Goal: Task Accomplishment & Management: Manage account settings

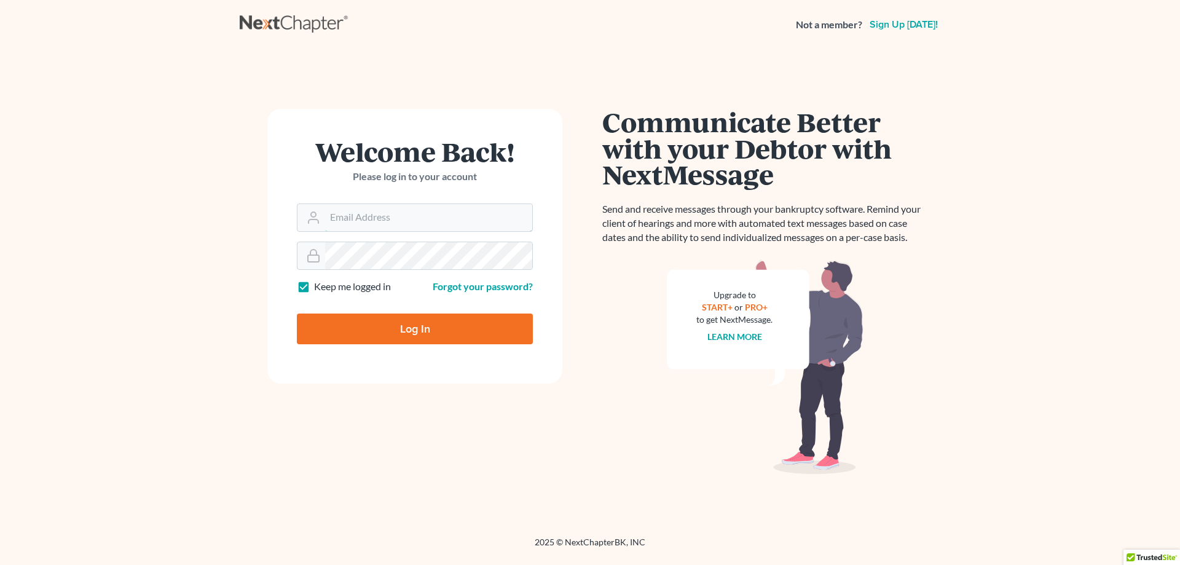
type input "analyst@equaljusticelawgroup.com"
click at [424, 325] on input "Log In" at bounding box center [415, 328] width 236 height 31
type input "Thinking..."
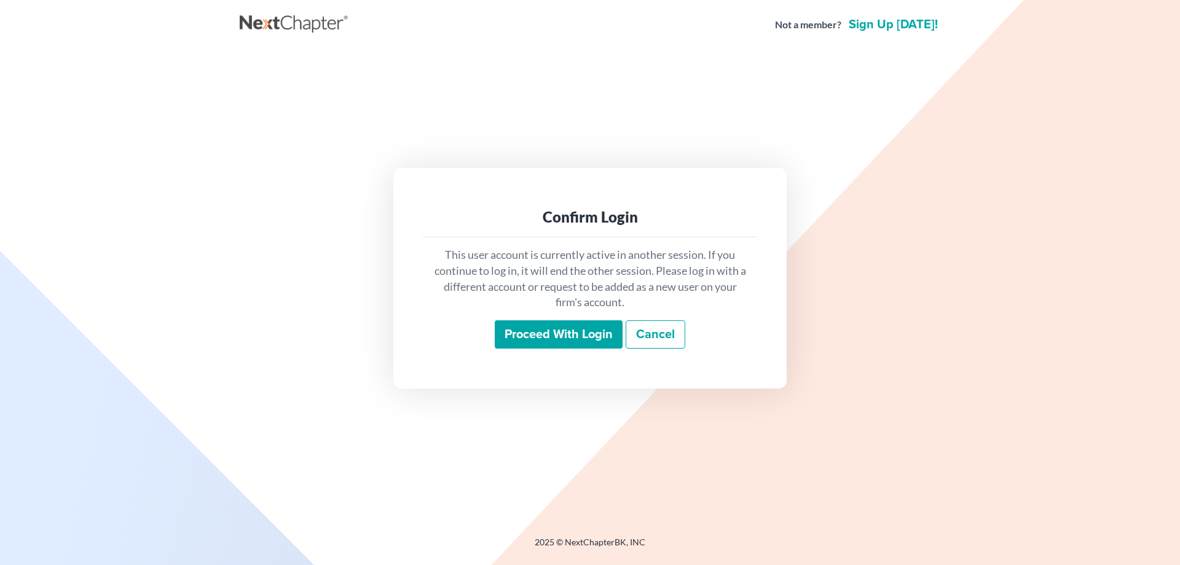
click at [581, 345] on input "Proceed with login" at bounding box center [559, 334] width 128 height 28
